Goal: Transaction & Acquisition: Purchase product/service

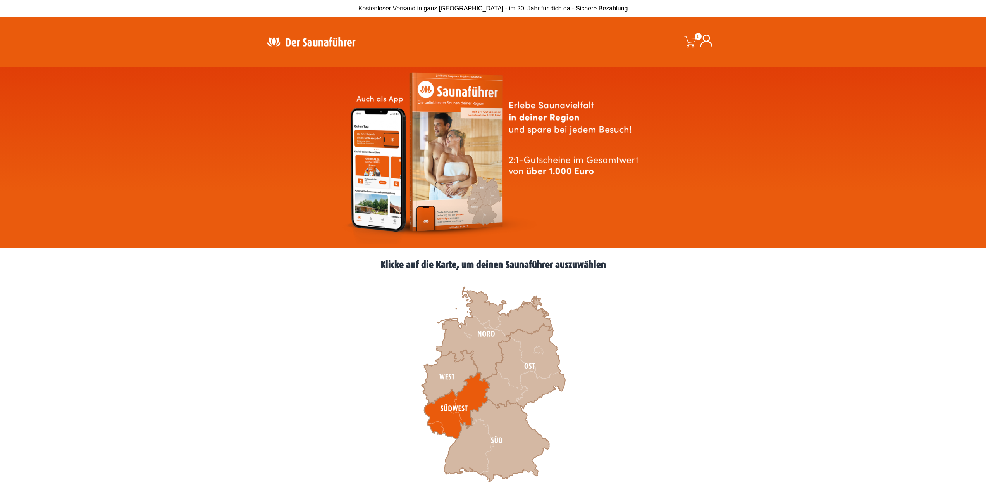
click at [445, 418] on icon at bounding box center [457, 405] width 66 height 67
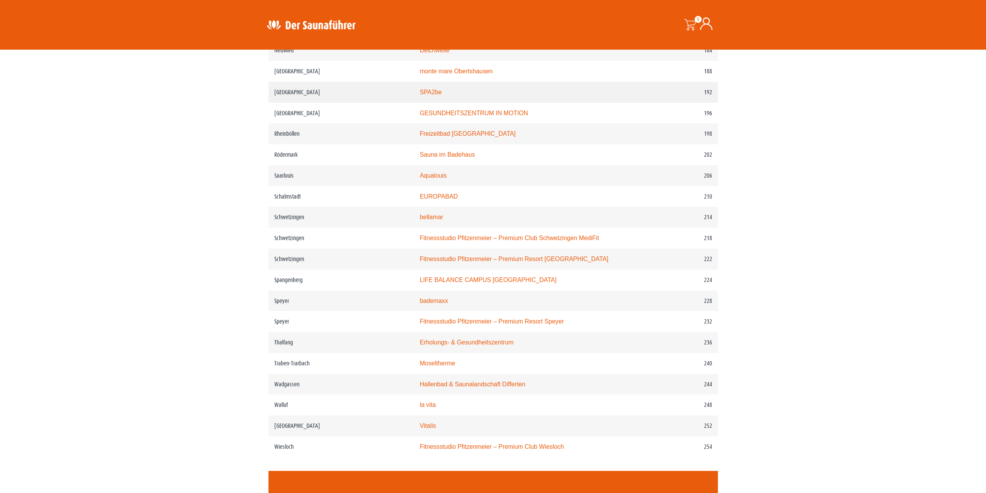
scroll to position [1356, 0]
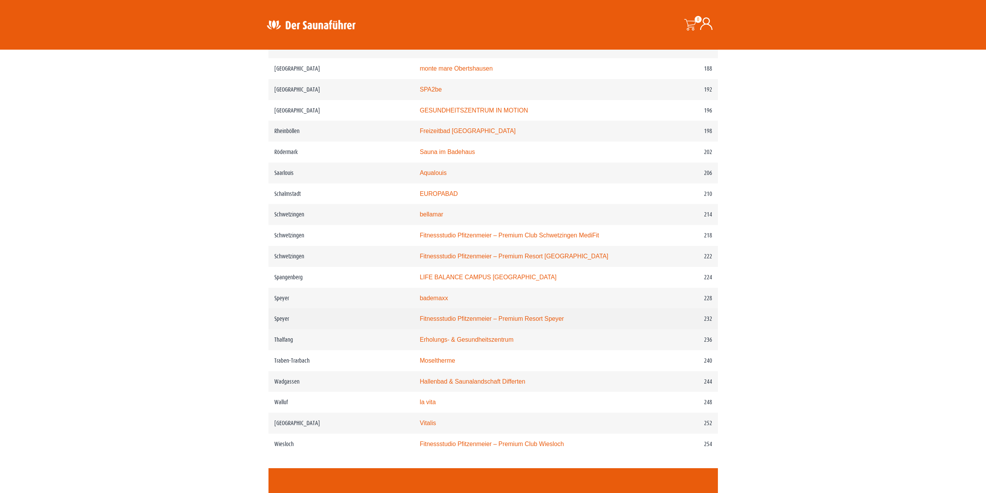
click at [509, 321] on link "Fitnessstudio Pfitzenmeier – Premium Resort Speyer" at bounding box center [492, 318] width 144 height 7
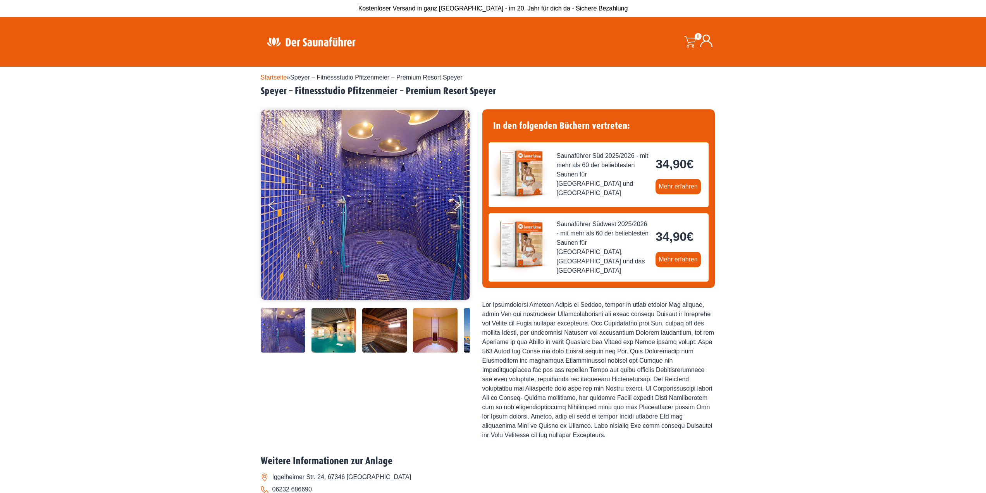
click at [392, 337] on img at bounding box center [384, 330] width 45 height 45
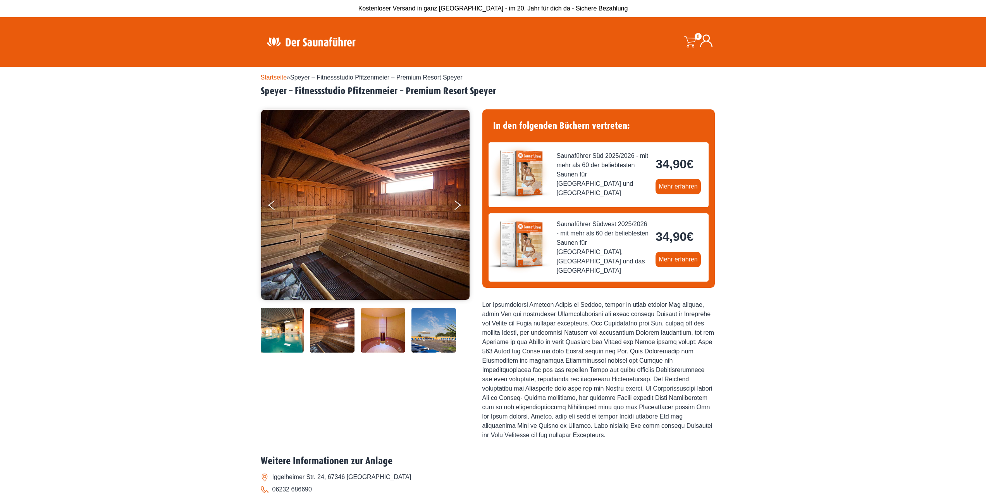
click at [308, 340] on div at bounding box center [339, 330] width 262 height 45
click at [295, 340] on img at bounding box center [281, 330] width 45 height 45
click at [395, 338] on img at bounding box center [383, 330] width 45 height 45
click at [416, 339] on img at bounding box center [434, 330] width 45 height 45
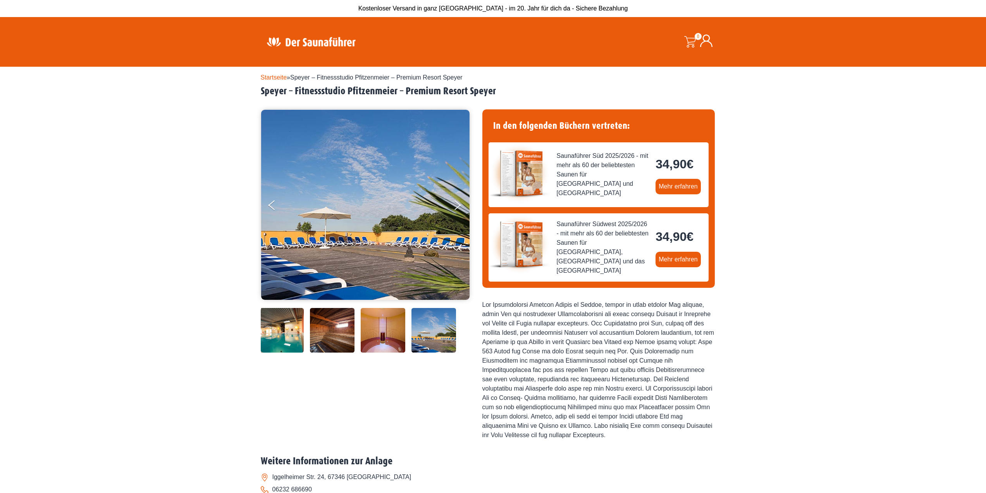
click at [384, 338] on img at bounding box center [383, 330] width 45 height 45
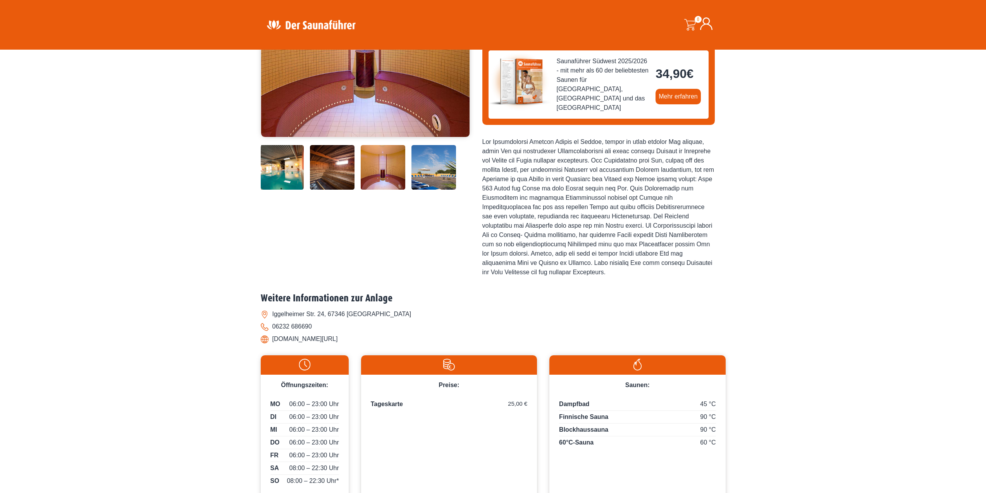
scroll to position [155, 0]
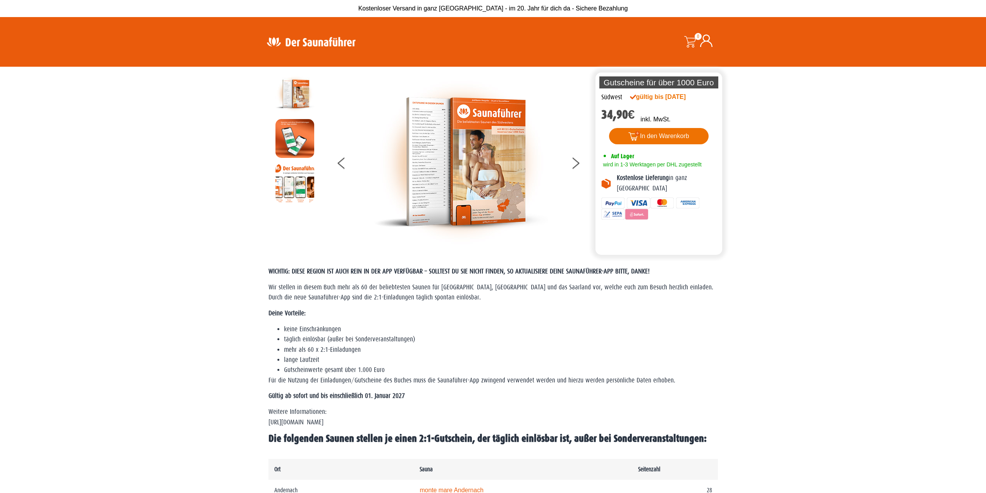
click at [646, 136] on button "In den Warenkorb" at bounding box center [659, 136] width 100 height 16
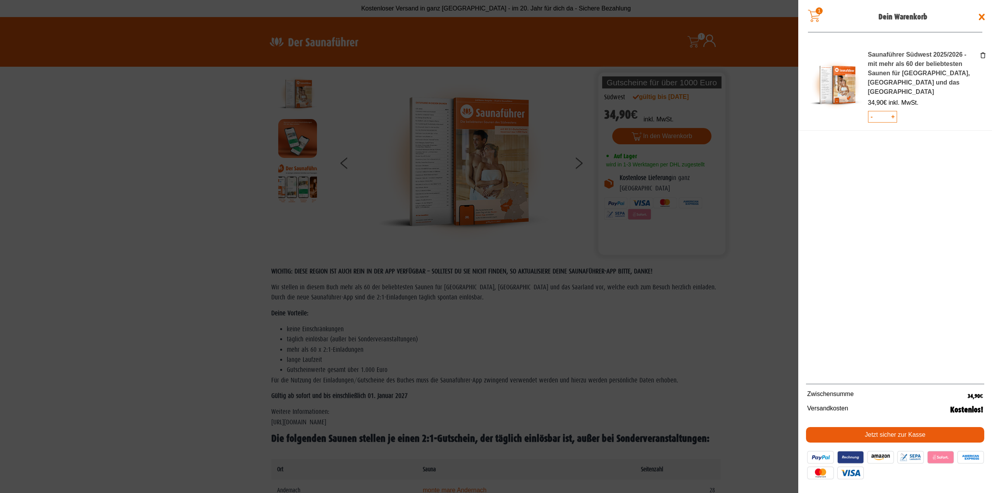
click at [896, 437] on link "Jetzt sicher zur Kasse" at bounding box center [895, 435] width 178 height 16
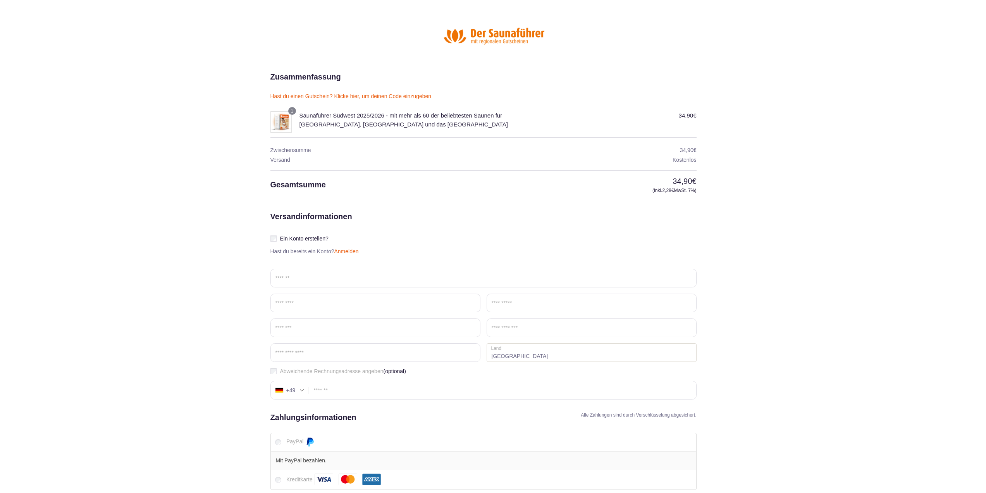
click at [173, 205] on section "Zusammenfassung einblenden 34,90 € 1 Saunaführer Südwest 2025/2026 - mit mehr a…" at bounding box center [493, 317] width 986 height 492
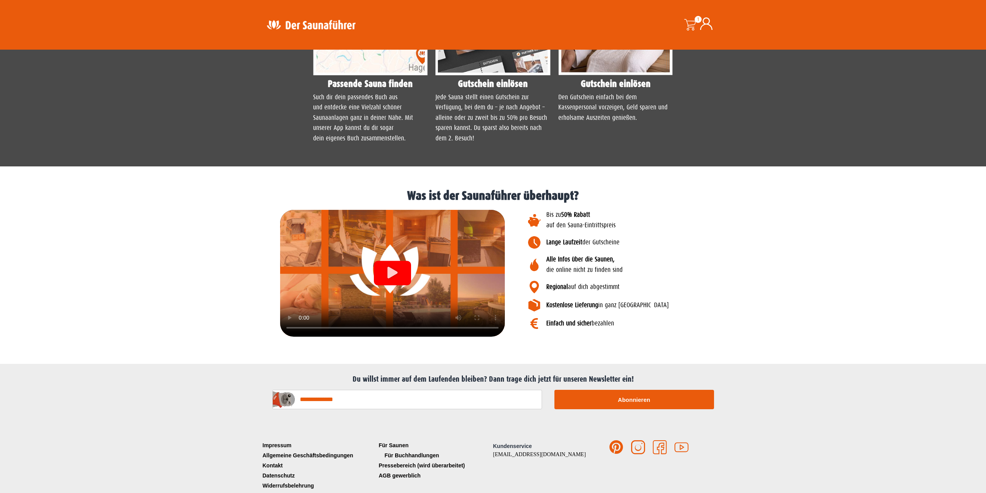
scroll to position [722, 0]
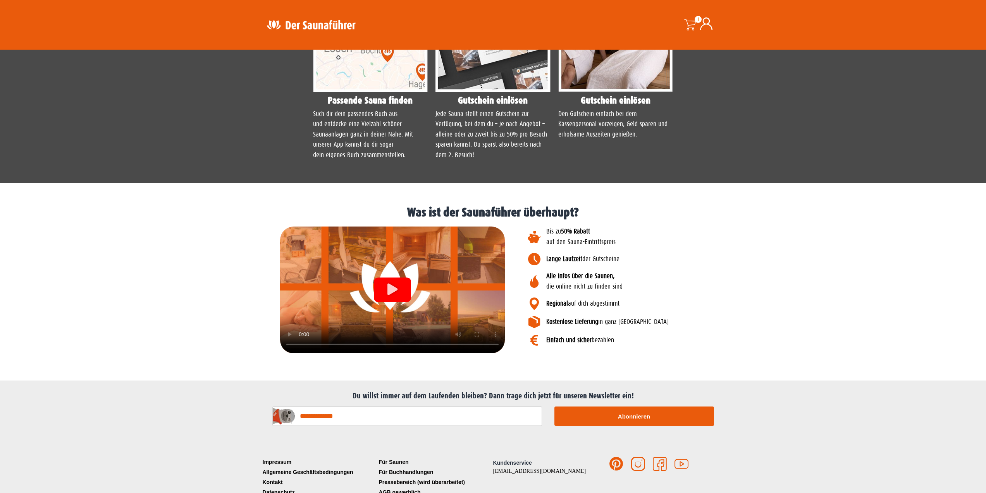
click at [470, 397] on h2 "Du willst immer auf dem Laufenden bleiben? Dann trage dich jetzt für unseren Ne…" at bounding box center [493, 395] width 457 height 9
click at [470, 394] on h2 "Du willst immer auf dem Laufenden bleiben? Dann trage dich jetzt für unseren Ne…" at bounding box center [493, 395] width 457 height 9
click at [472, 417] on input "E-Mail-Adresse*" at bounding box center [407, 415] width 270 height 19
type input "**********"
click at [658, 420] on button "Abonnieren" at bounding box center [635, 415] width 160 height 19
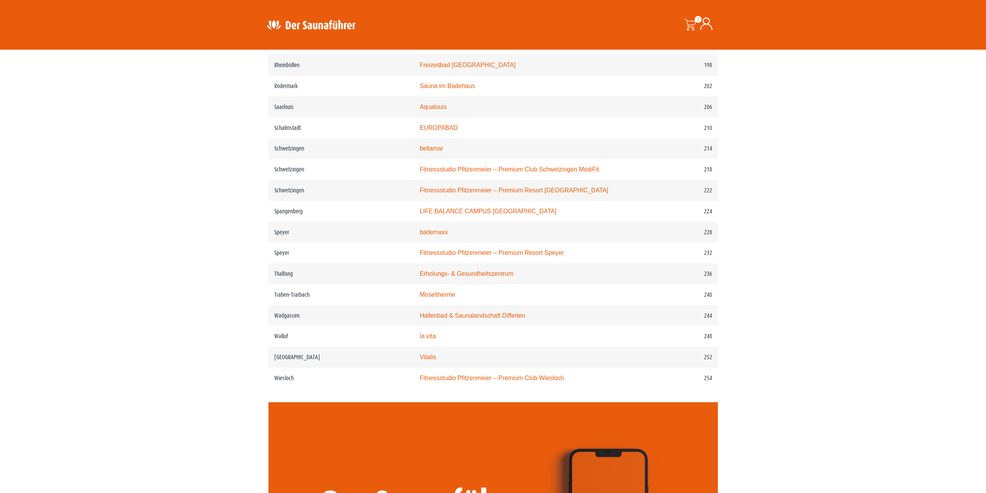
scroll to position [1434, 0]
